Goal: Task Accomplishment & Management: Use online tool/utility

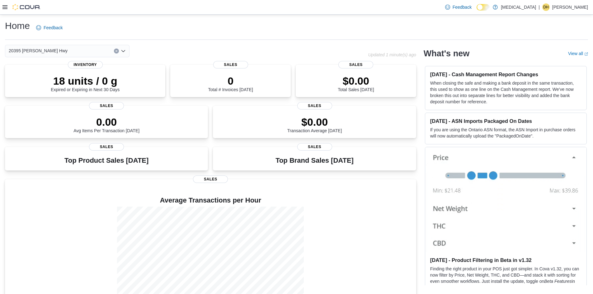
click at [3, 7] on icon at bounding box center [4, 7] width 5 height 5
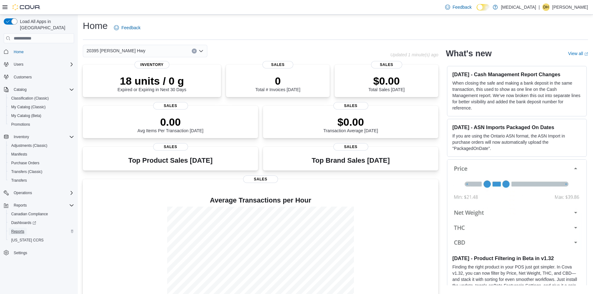
click at [20, 229] on span "Reports" at bounding box center [17, 231] width 13 height 5
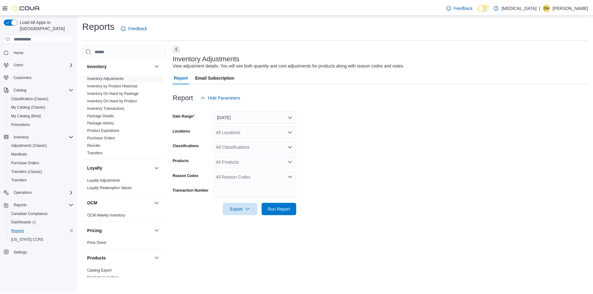
scroll to position [280, 0]
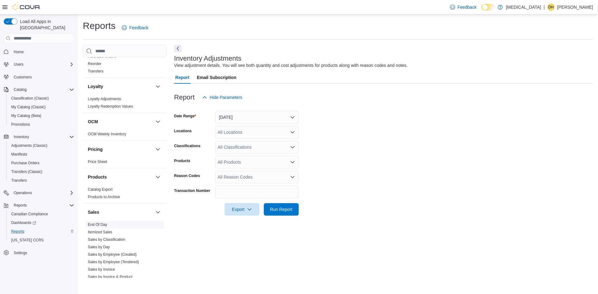
click at [95, 224] on link "End Of Day" at bounding box center [97, 225] width 19 height 4
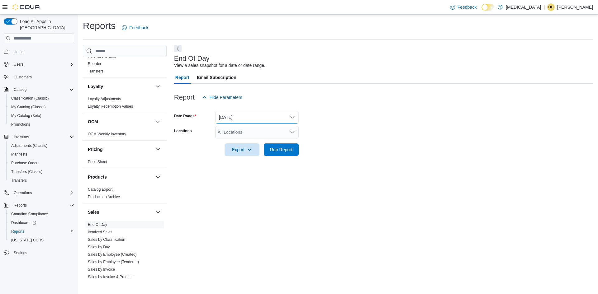
click at [231, 117] on button "Today" at bounding box center [256, 117] width 83 height 12
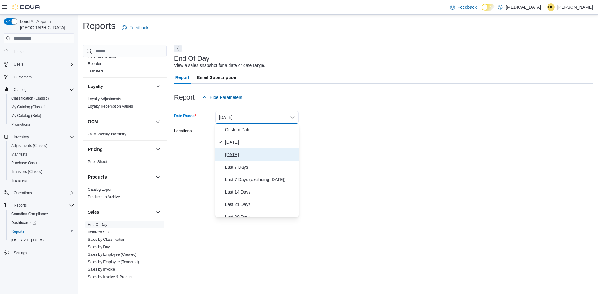
click at [232, 153] on span "Yesterday" at bounding box center [260, 154] width 71 height 7
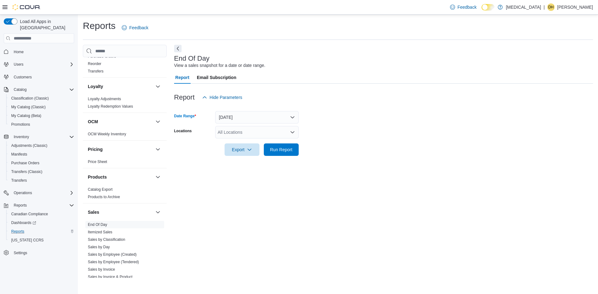
click at [236, 132] on div "All Locations" at bounding box center [256, 132] width 83 height 12
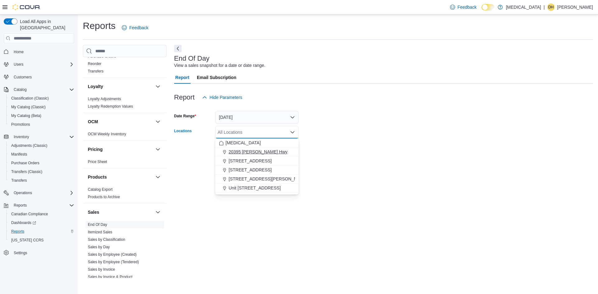
click at [234, 152] on span "20395 Lougheed Hwy" at bounding box center [258, 152] width 59 height 6
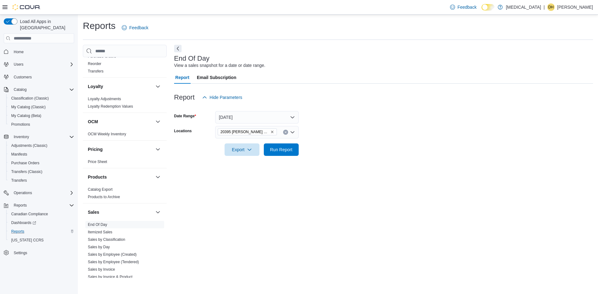
drag, startPoint x: 355, startPoint y: 151, endPoint x: 264, endPoint y: 159, distance: 91.9
click at [355, 152] on form "Date Range Yesterday Locations 20395 Lougheed Hwy Export Run Report" at bounding box center [383, 130] width 419 height 52
click at [283, 149] on span "Run Report" at bounding box center [281, 149] width 22 height 6
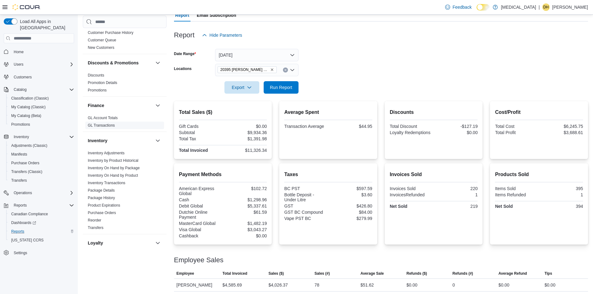
scroll to position [93, 0]
click at [96, 75] on link "Discounts" at bounding box center [96, 76] width 17 height 4
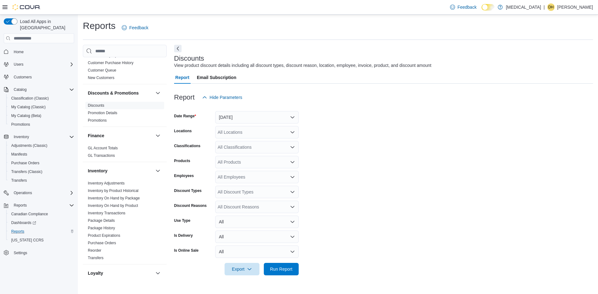
click at [241, 132] on div "All Locations" at bounding box center [256, 132] width 83 height 12
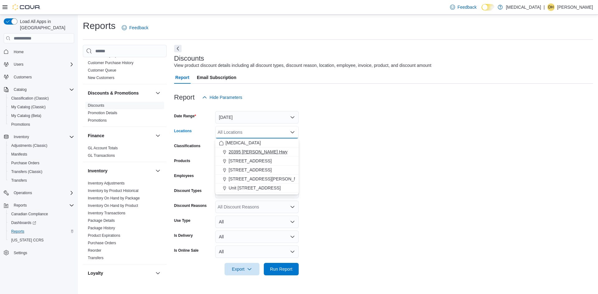
click at [242, 154] on span "20395 Lougheed Hwy" at bounding box center [258, 152] width 59 height 6
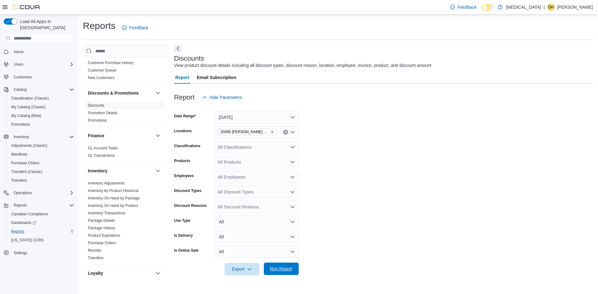
click at [279, 267] on span "Run Report" at bounding box center [281, 269] width 22 height 6
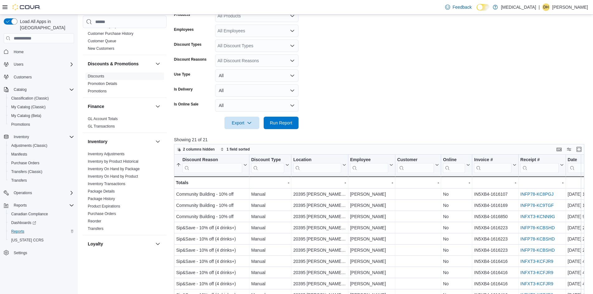
scroll to position [156, 0]
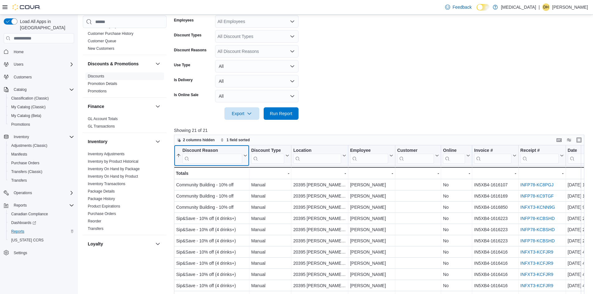
click at [210, 155] on input "search" at bounding box center [212, 159] width 60 height 10
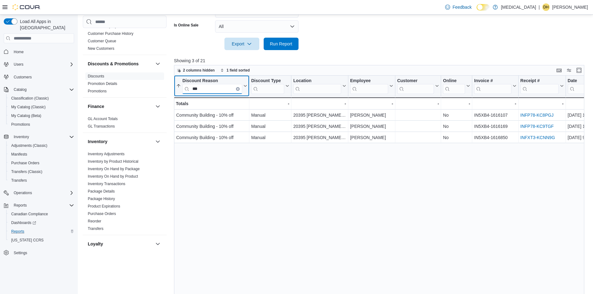
scroll to position [237, 0]
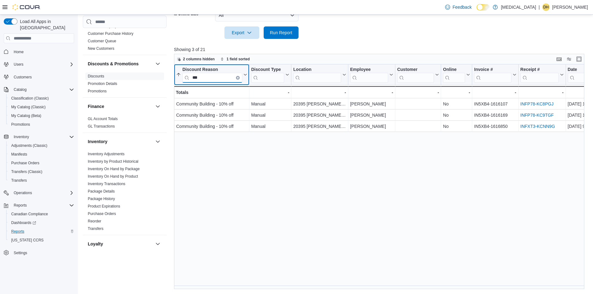
type input "***"
click at [339, 286] on div "Discount Reason *** Sorted ascending . Click to view column header actions Disc…" at bounding box center [381, 176] width 415 height 225
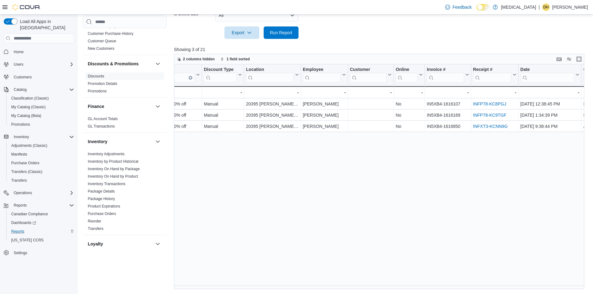
scroll to position [0, 0]
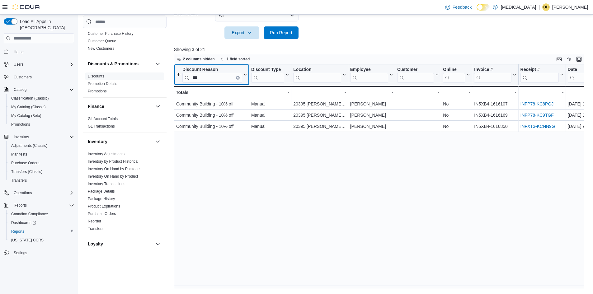
click at [238, 78] on icon "Clear input" at bounding box center [237, 77] width 1 height 1
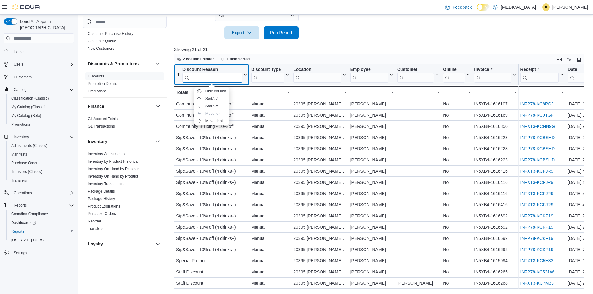
click at [205, 77] on input "search" at bounding box center [212, 78] width 60 height 10
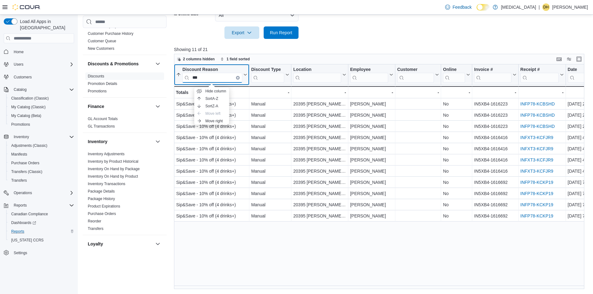
type input "***"
drag, startPoint x: 333, startPoint y: 285, endPoint x: 365, endPoint y: 281, distance: 32.4
click at [369, 278] on div "Discount Reason *** Sorted ascending . Click to view column header actions Disc…" at bounding box center [381, 176] width 415 height 225
click at [237, 78] on button "Clear input" at bounding box center [238, 78] width 4 height 4
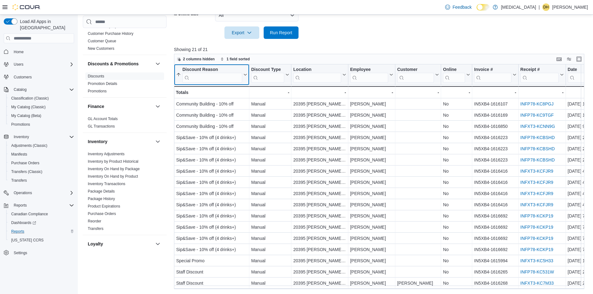
click at [246, 74] on icon at bounding box center [244, 75] width 5 height 4
click at [212, 98] on span "Sort A-Z" at bounding box center [212, 98] width 13 height 5
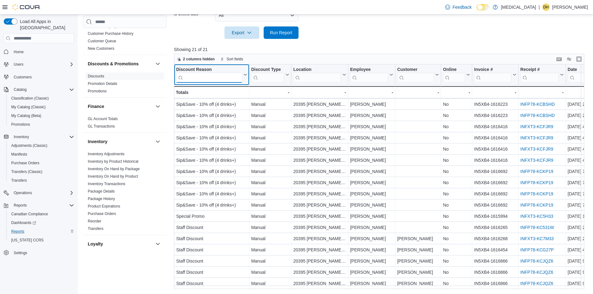
click at [199, 74] on input "search" at bounding box center [209, 78] width 66 height 10
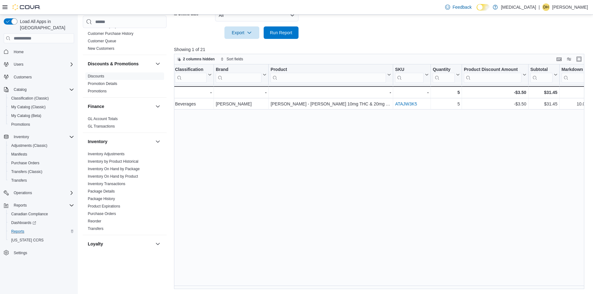
scroll to position [0, 461]
click at [443, 282] on div "Discount Reason **** Click to view column header actions Discount Type Click to…" at bounding box center [381, 176] width 415 height 225
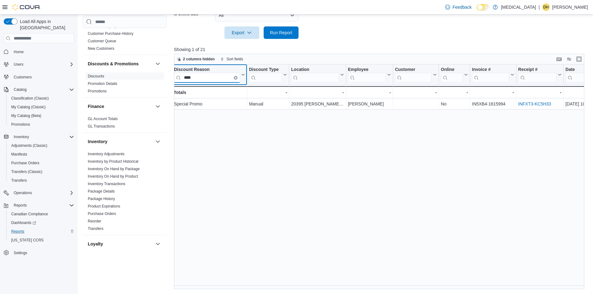
scroll to position [0, 0]
drag, startPoint x: 215, startPoint y: 81, endPoint x: 168, endPoint y: 74, distance: 46.9
click at [161, 77] on div "Cash Management Cash Management Cash Out Details Compliance OCS Transaction Sub…" at bounding box center [336, 48] width 506 height 481
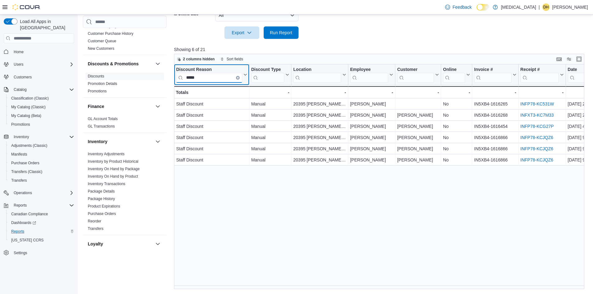
type input "*****"
drag, startPoint x: 199, startPoint y: 285, endPoint x: 364, endPoint y: 291, distance: 165.5
click at [383, 290] on div "Reports Feedback Cash Management Cash Management Cash Out Details Compliance OC…" at bounding box center [336, 36] width 516 height 516
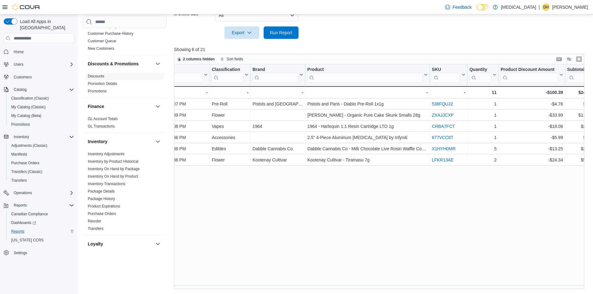
scroll to position [0, 421]
